Goal: Task Accomplishment & Management: Use online tool/utility

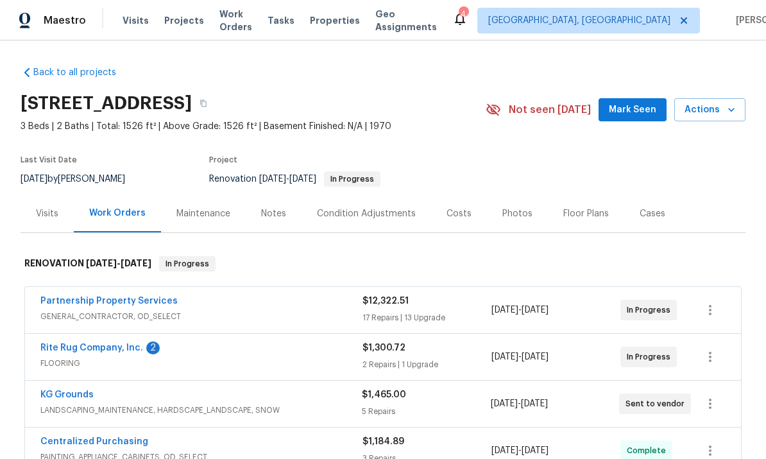
click at [54, 350] on link "Rite Rug Company, Inc." at bounding box center [91, 347] width 103 height 9
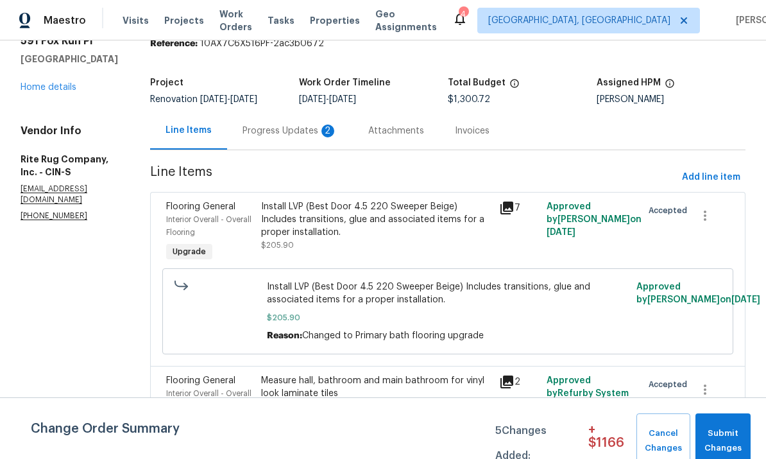
scroll to position [66, 0]
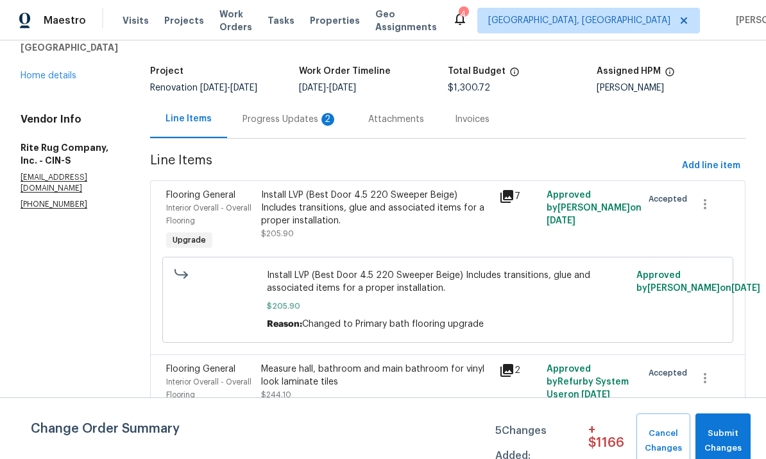
click at [294, 111] on div "Progress Updates 2" at bounding box center [290, 119] width 126 height 38
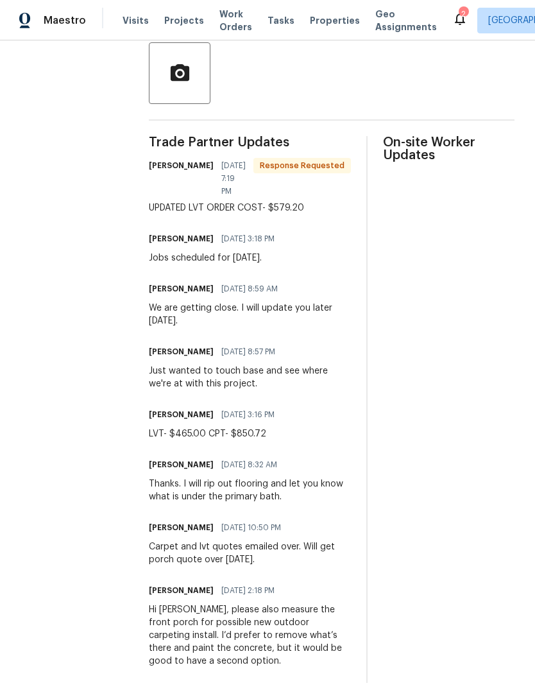
scroll to position [286, 0]
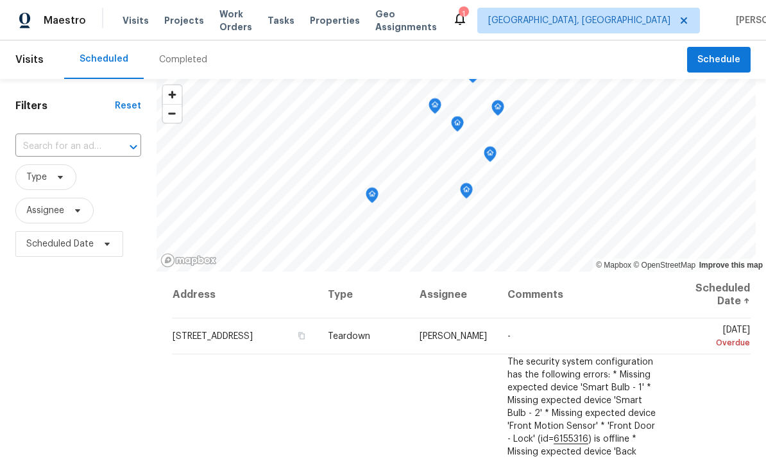
click at [44, 182] on span "Type" at bounding box center [36, 177] width 21 height 13
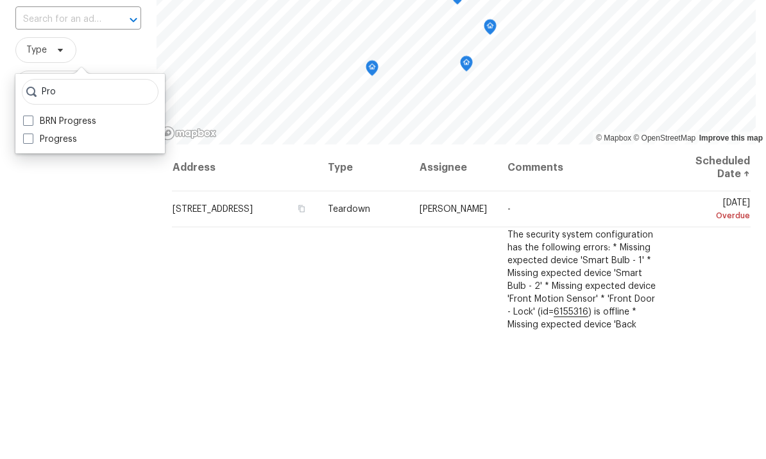
type input "Pro"
click at [40, 260] on label "Progress" at bounding box center [50, 266] width 54 height 13
click at [31, 260] on input "Progress" at bounding box center [27, 264] width 8 height 8
checkbox input "true"
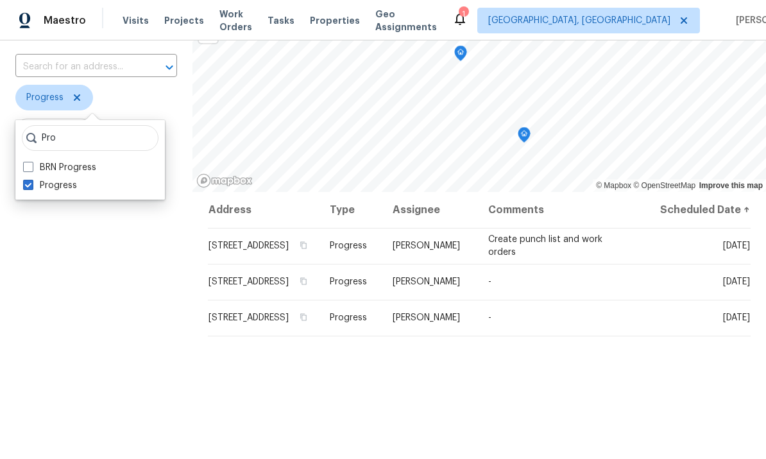
scroll to position [96, 0]
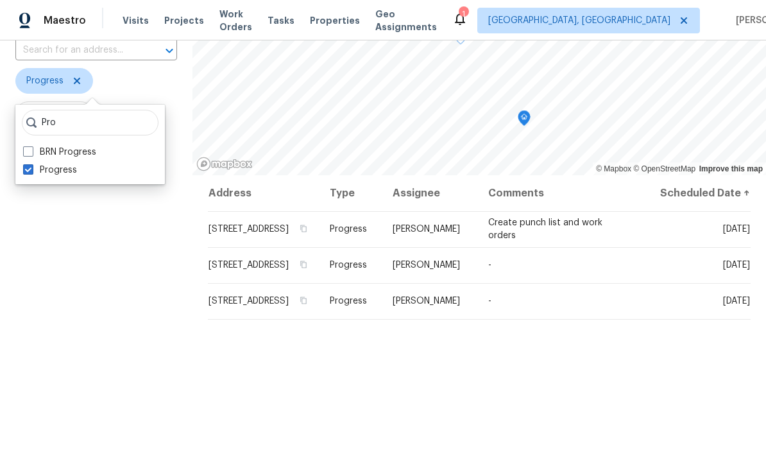
click at [0, 0] on icon at bounding box center [0, 0] width 0 height 0
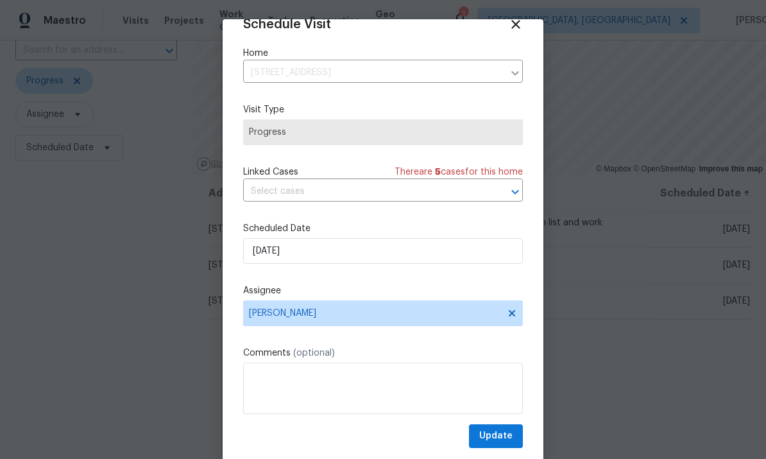
scroll to position [25, 0]
click at [267, 250] on input "8/18/2025" at bounding box center [383, 251] width 280 height 26
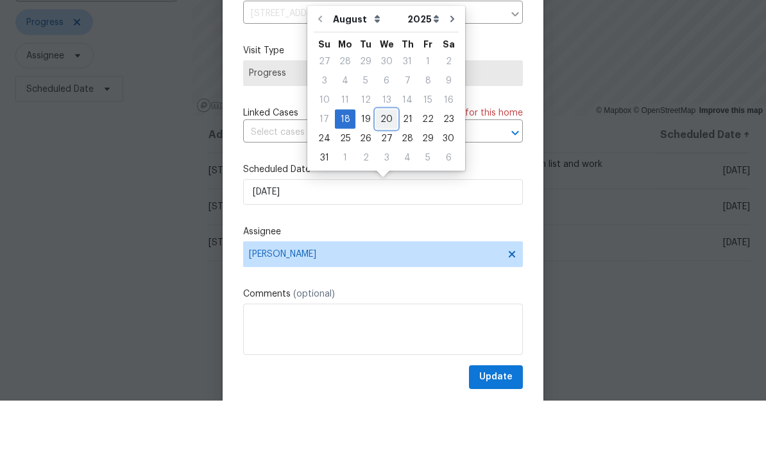
click at [388, 169] on div "20" at bounding box center [386, 178] width 21 height 18
type input "[DATE]"
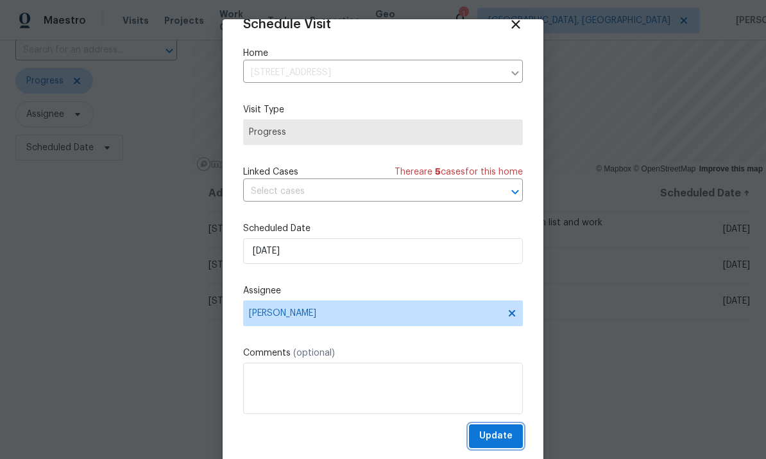
click at [501, 429] on span "Update" at bounding box center [495, 436] width 33 height 16
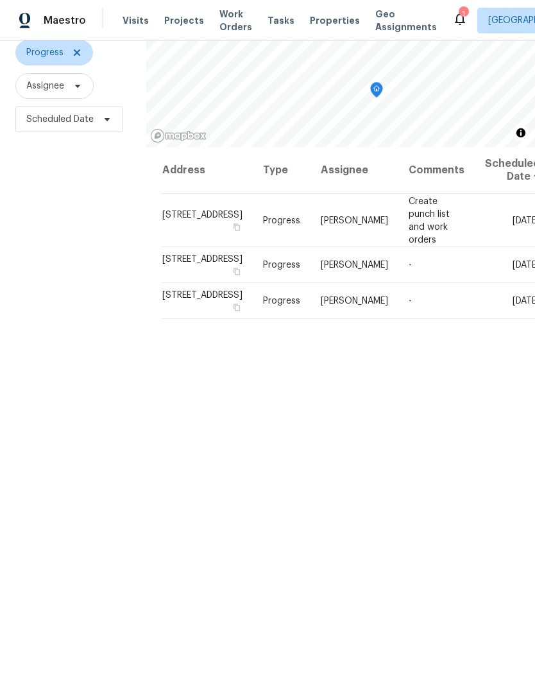
scroll to position [124, 0]
